Goal: Task Accomplishment & Management: Use online tool/utility

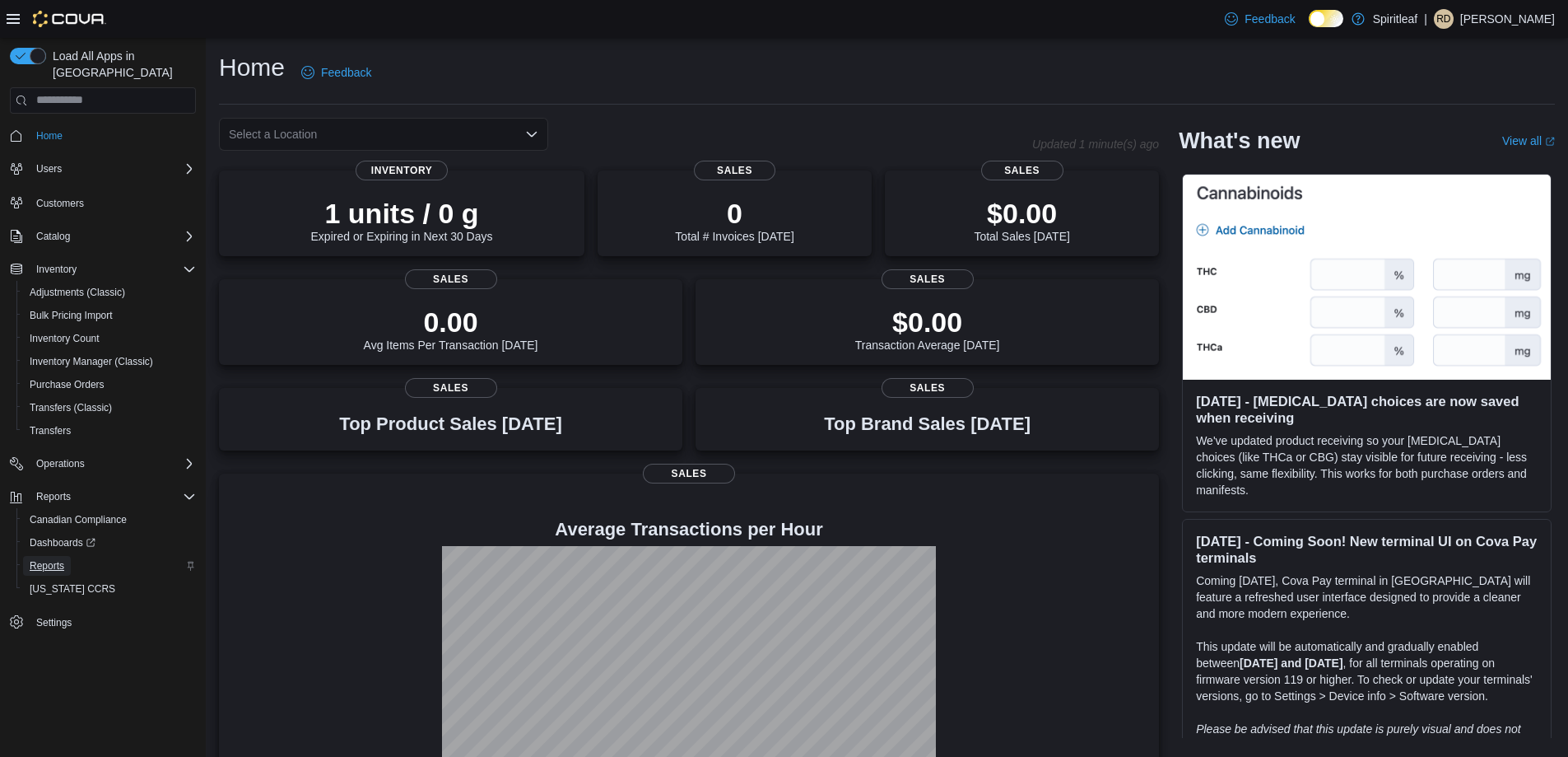
click at [47, 559] on span "Reports" at bounding box center [47, 565] width 34 height 13
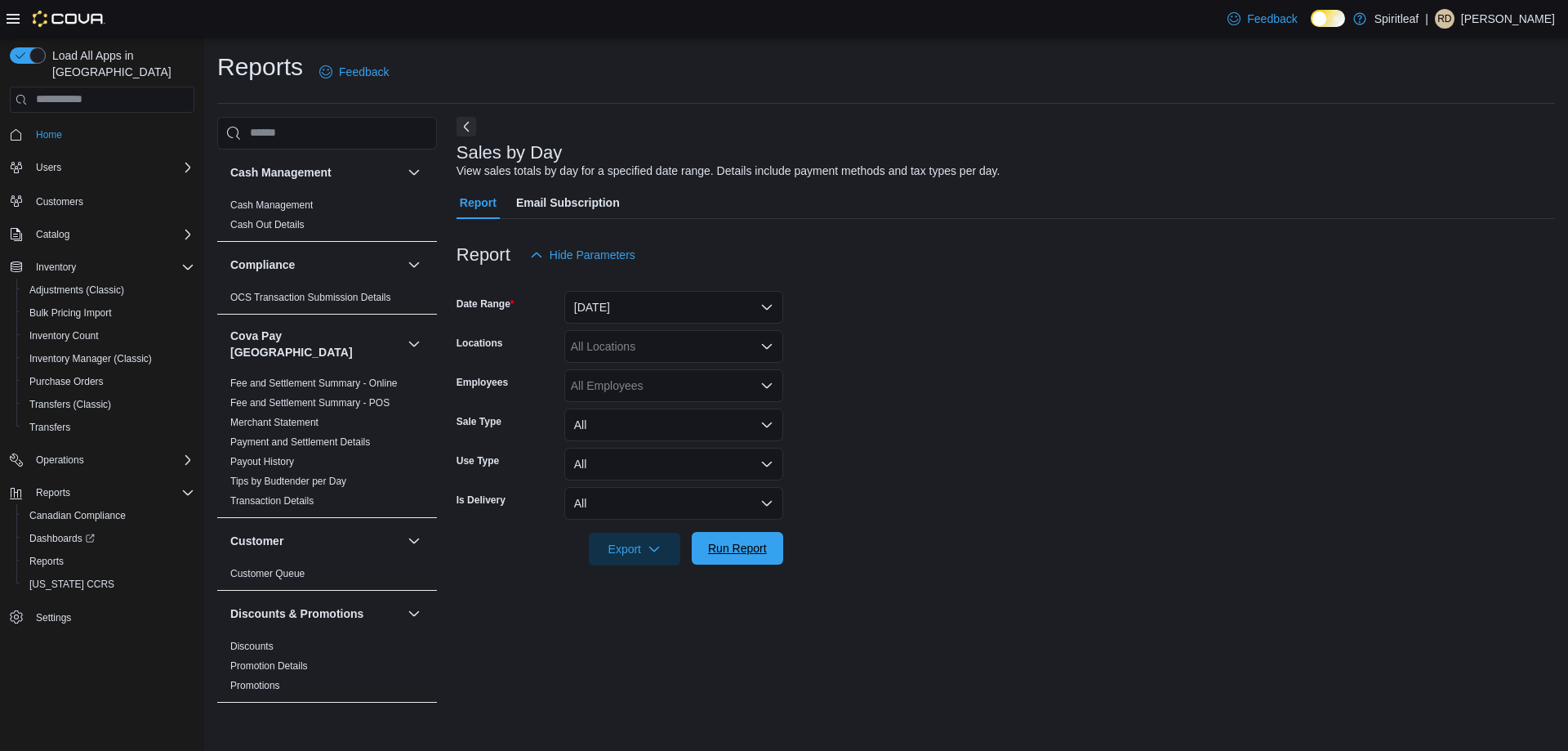
click at [727, 533] on span "Run Report" at bounding box center [738, 547] width 72 height 32
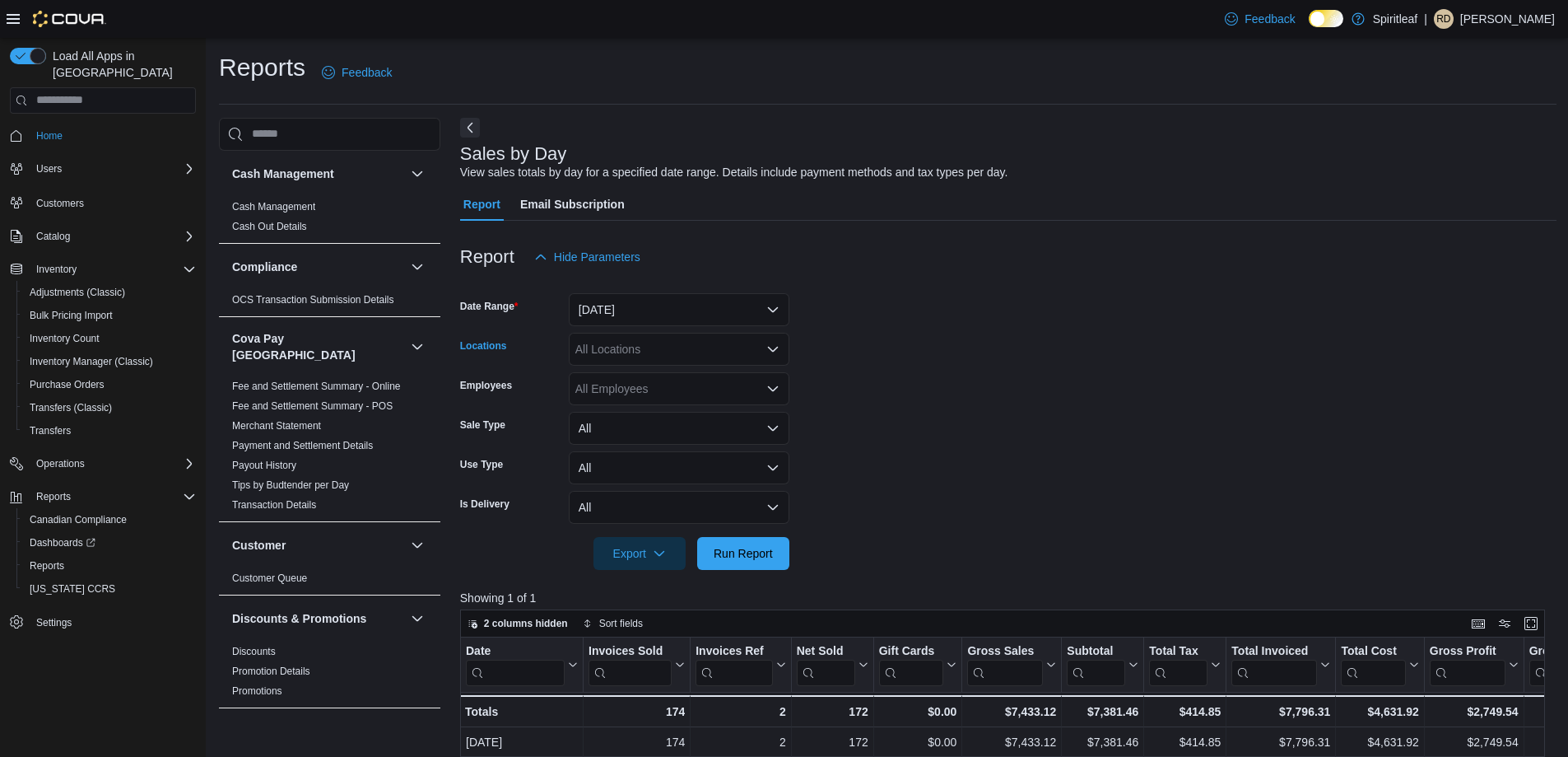
drag, startPoint x: 592, startPoint y: 345, endPoint x: 603, endPoint y: 341, distance: 11.7
click at [593, 345] on div "All Locations" at bounding box center [679, 348] width 221 height 33
type input "***"
drag, startPoint x: 748, startPoint y: 368, endPoint x: 817, endPoint y: 369, distance: 69.0
click at [750, 367] on button "401 - St. Vital (Winnipeg)" at bounding box center [679, 377] width 221 height 24
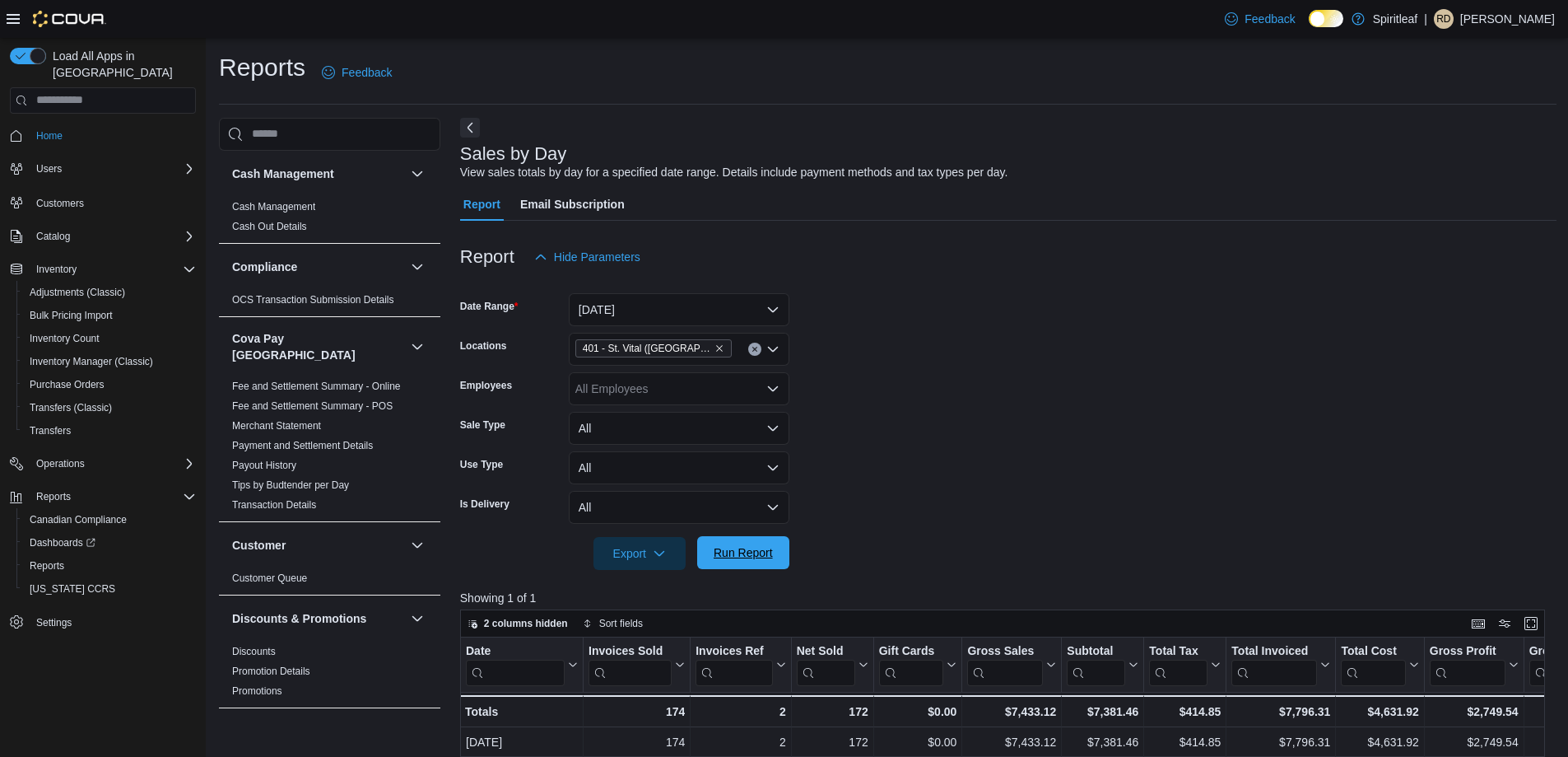
drag, startPoint x: 1008, startPoint y: 374, endPoint x: 780, endPoint y: 543, distance: 283.8
click at [990, 392] on form "Date Range Yesterday Locations 401 - St. Vital (Winnipeg) Employees All Employe…" at bounding box center [1008, 421] width 1096 height 296
click at [773, 550] on span "Run Report" at bounding box center [743, 552] width 72 height 33
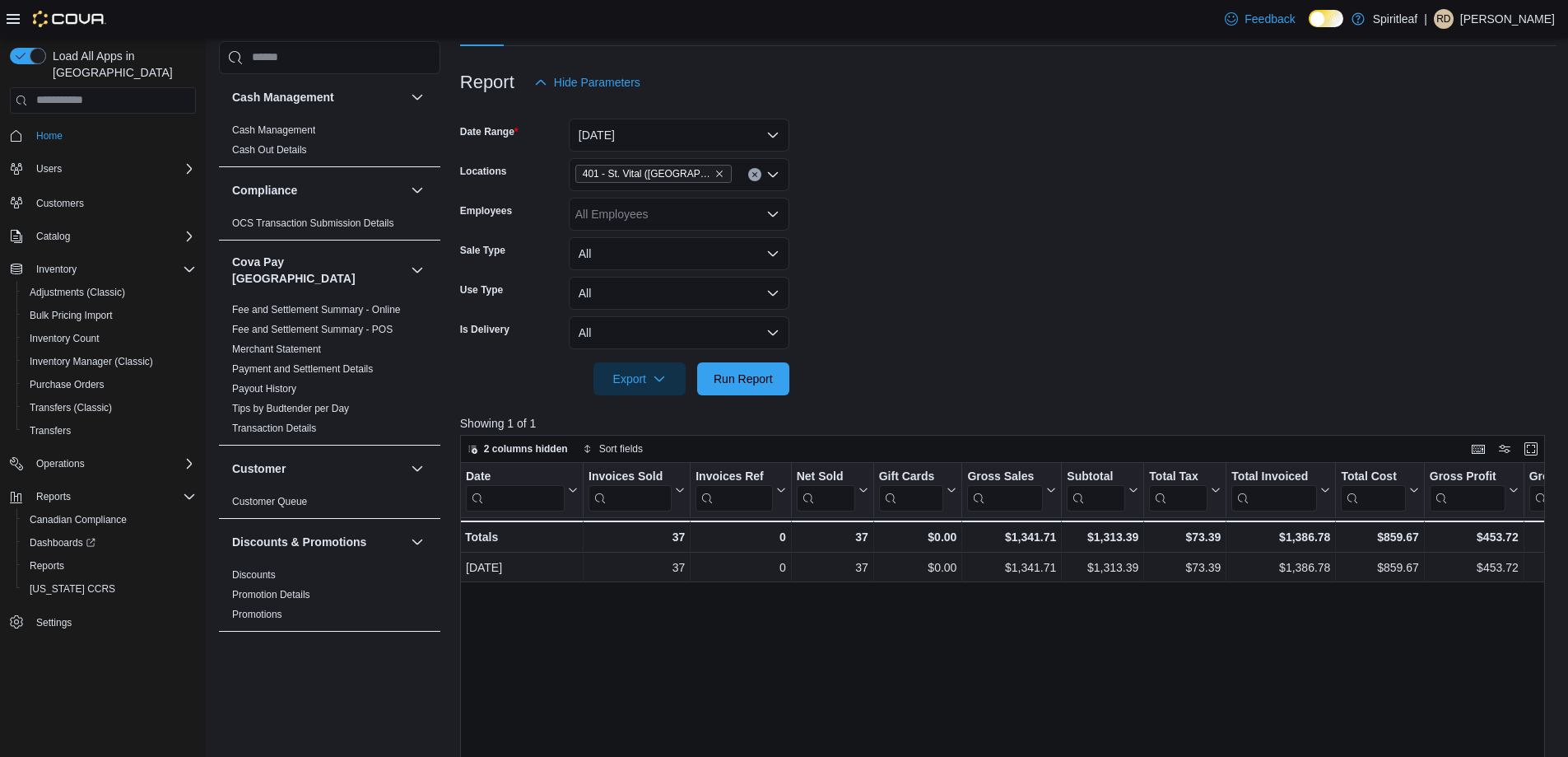
scroll to position [36, 0]
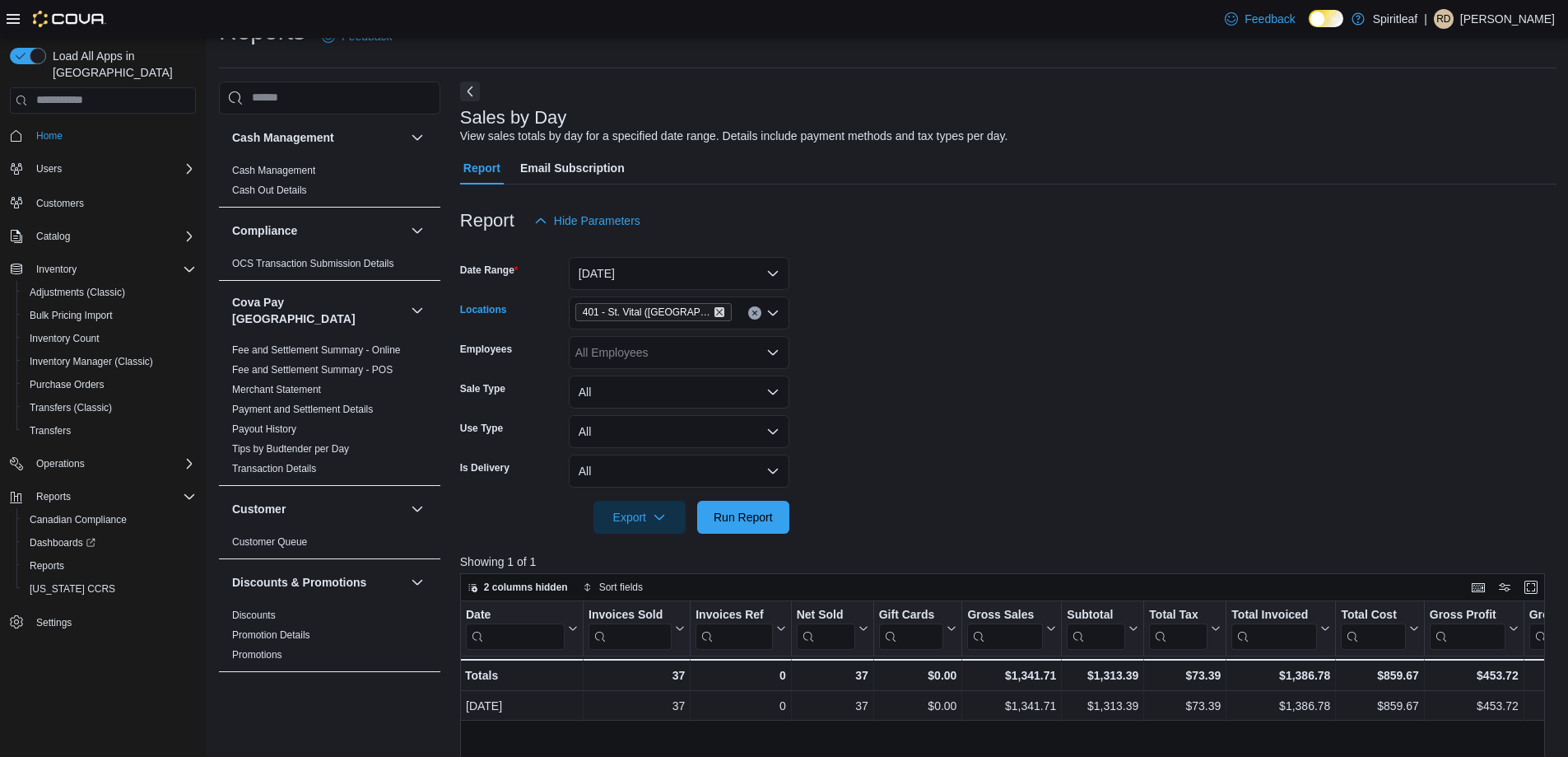
click at [714, 313] on icon "Remove 401 - St. Vital (Winnipeg) from selection in this group" at bounding box center [719, 311] width 10 height 10
click at [704, 313] on div "401 - St. Vital (Winnipeg)" at bounding box center [679, 312] width 221 height 33
type input "***"
drag, startPoint x: 826, startPoint y: 359, endPoint x: 786, endPoint y: 357, distance: 40.0
click at [822, 361] on form "Date Range Yesterday Locations *** Employees All Employees Sale Type All Use Ty…" at bounding box center [1008, 385] width 1096 height 296
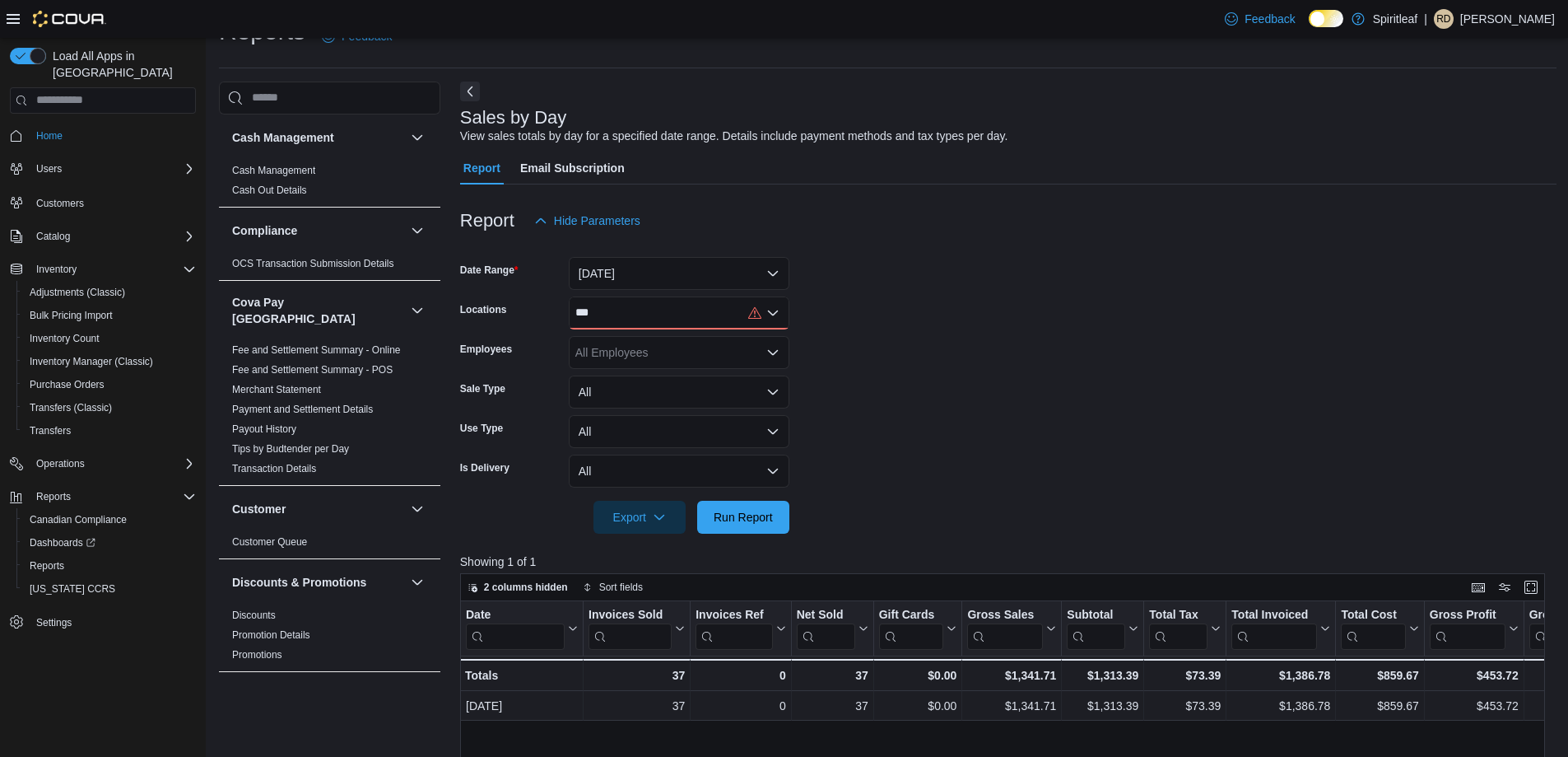
click at [697, 317] on div "***" at bounding box center [679, 312] width 221 height 33
click at [719, 342] on span "402 - Polo Park (Winnipeg)" at bounding box center [768, 340] width 280 height 17
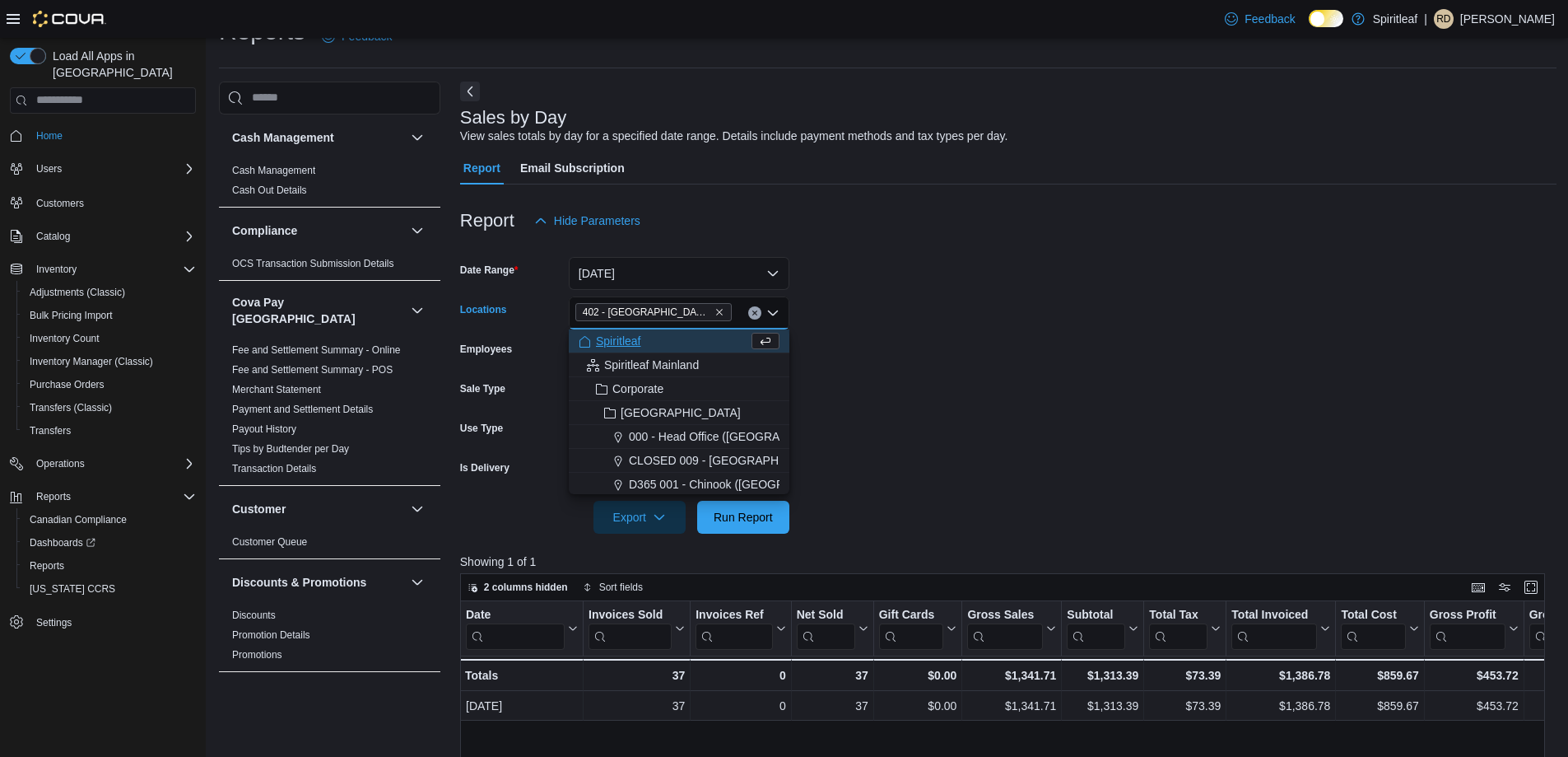
drag, startPoint x: 869, startPoint y: 356, endPoint x: 758, endPoint y: 470, distance: 159.1
click at [854, 379] on form "Date Range Yesterday Locations 402 - Polo Park (Winnipeg) Combo box. Selected. …" at bounding box center [1008, 385] width 1096 height 296
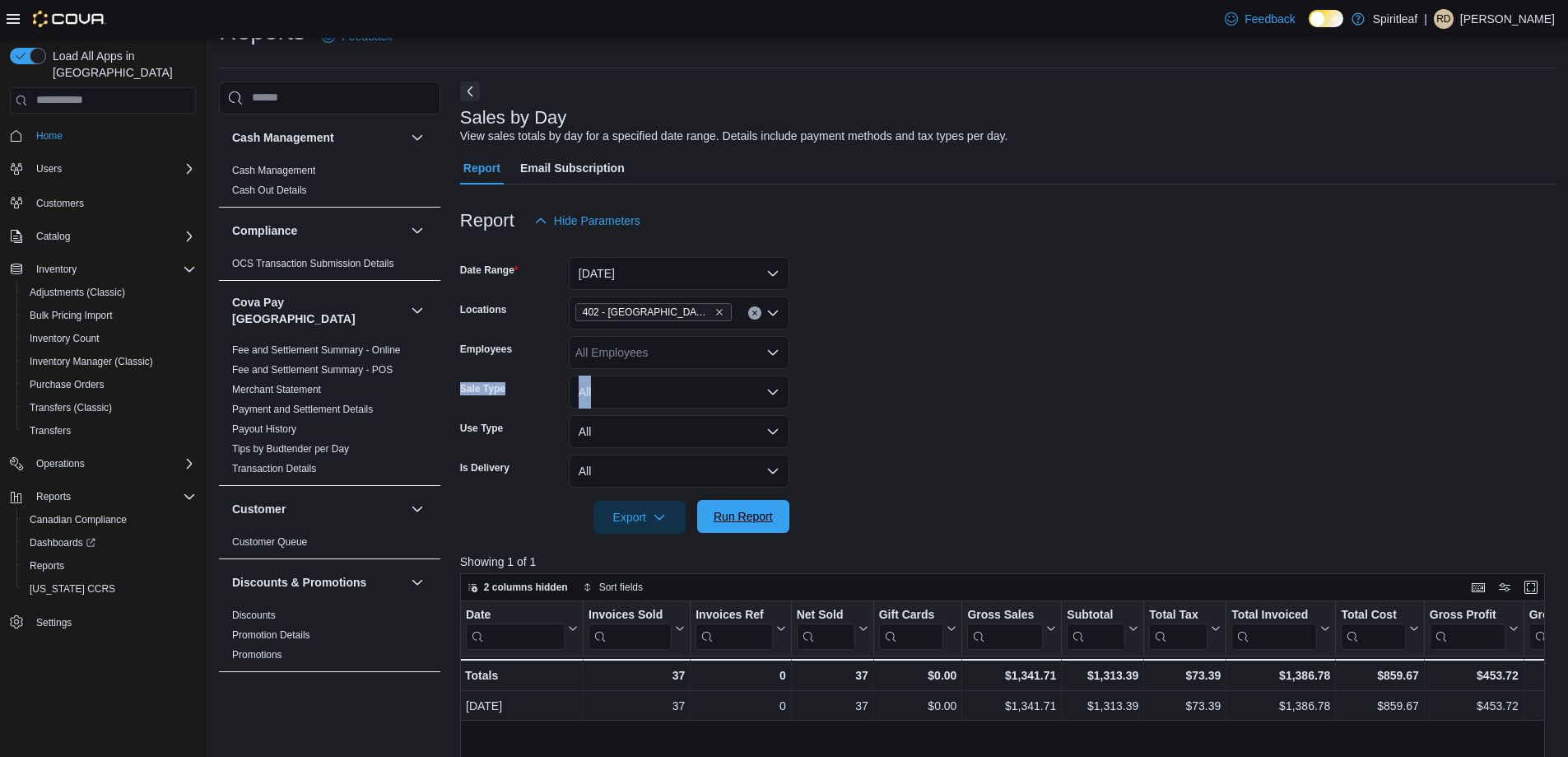
click at [750, 501] on span "Run Report" at bounding box center [743, 516] width 72 height 33
